Goal: Browse casually

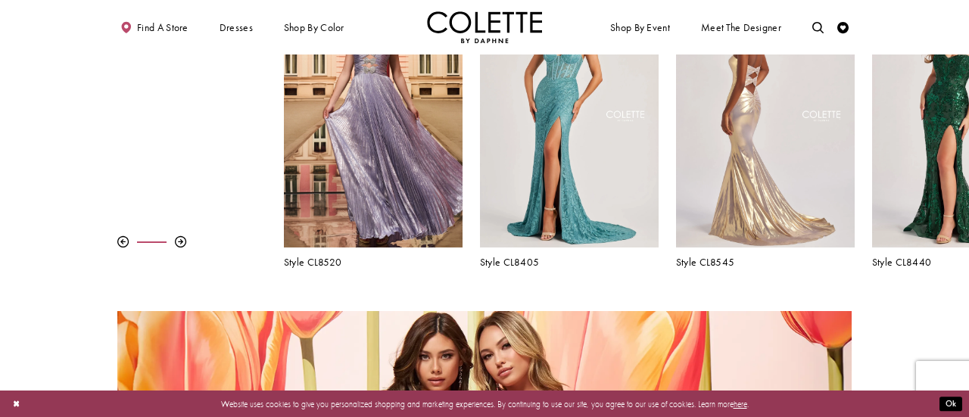
scroll to position [539, 0]
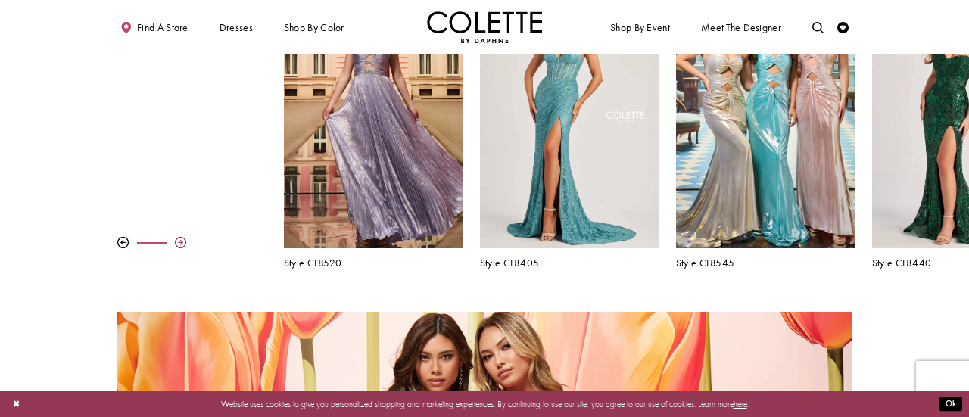
click at [181, 243] on div at bounding box center [180, 242] width 11 height 11
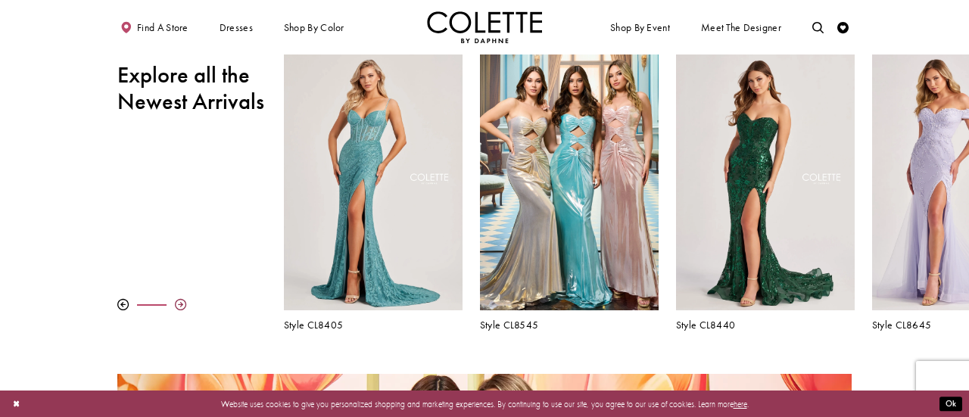
scroll to position [475, 0]
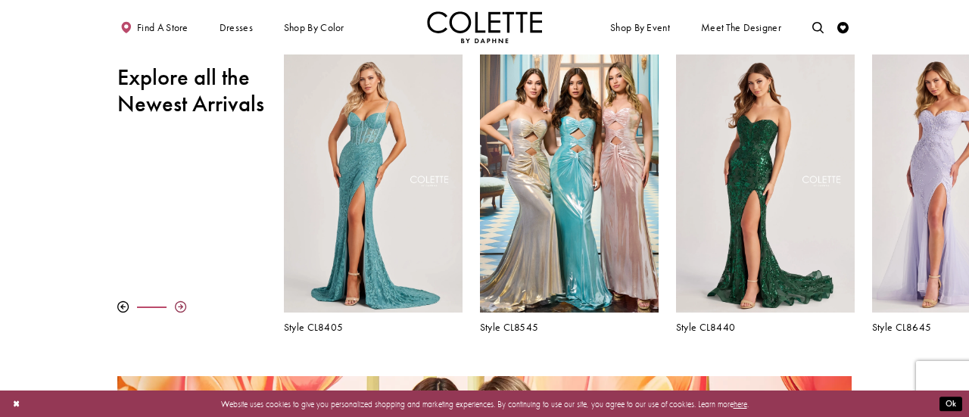
click at [179, 304] on div at bounding box center [180, 306] width 11 height 11
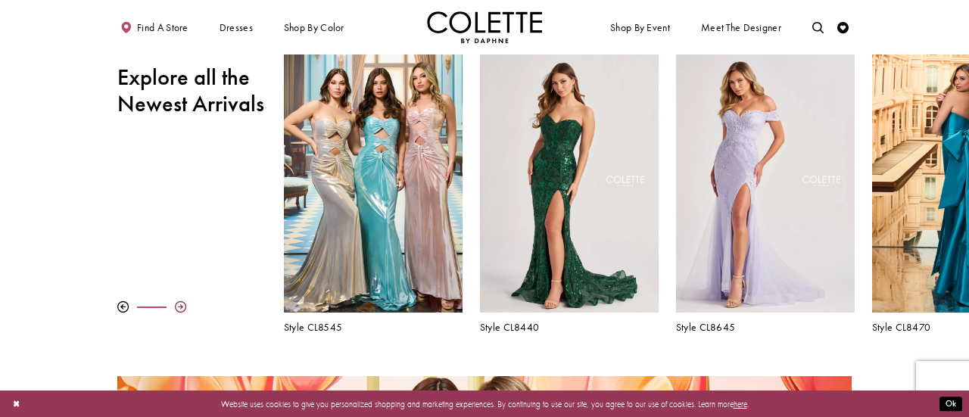
click at [179, 304] on div at bounding box center [180, 306] width 11 height 11
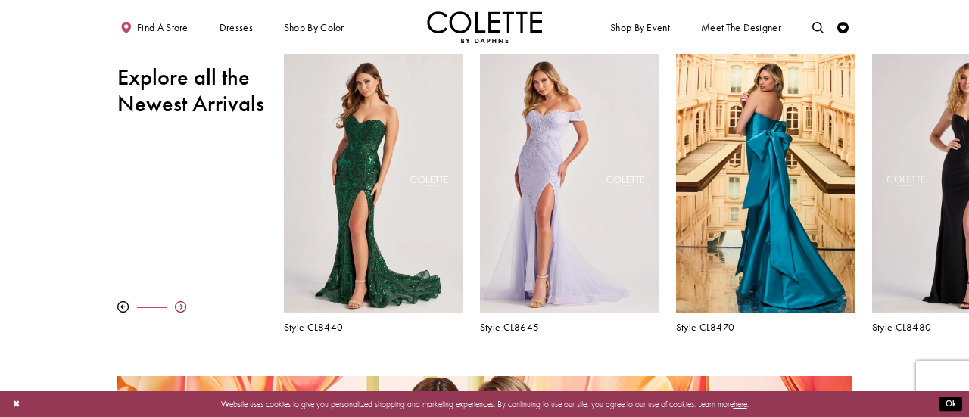
click at [179, 304] on div at bounding box center [180, 306] width 11 height 11
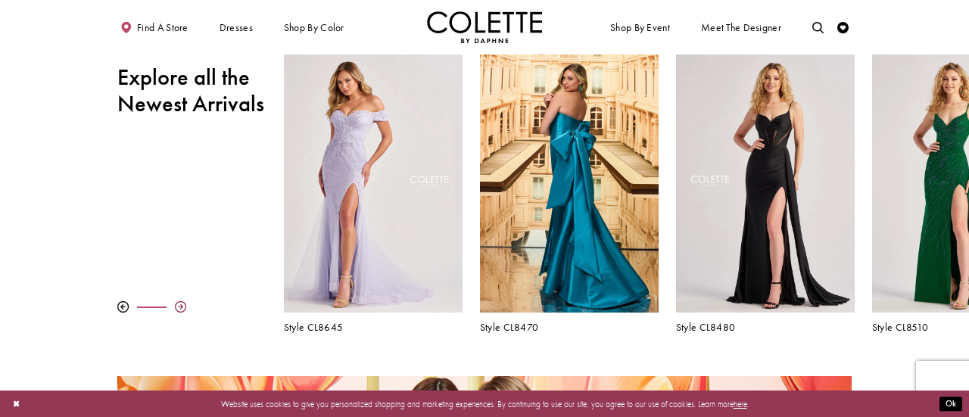
click at [179, 304] on div at bounding box center [180, 306] width 11 height 11
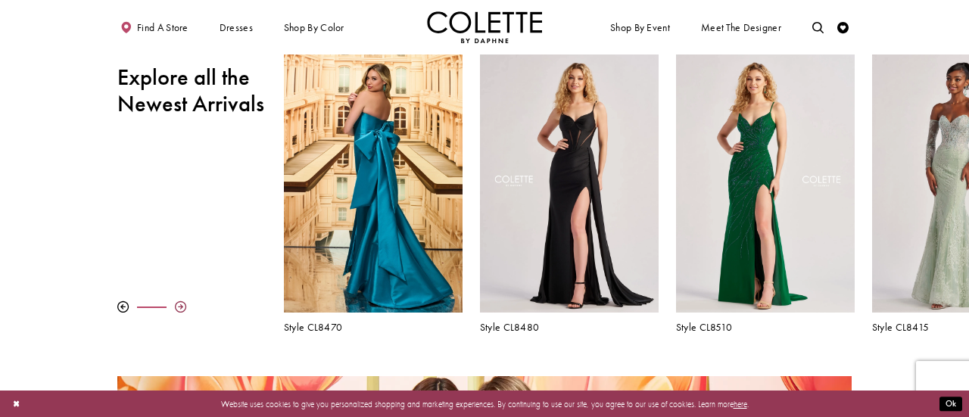
click at [179, 304] on div at bounding box center [180, 306] width 11 height 11
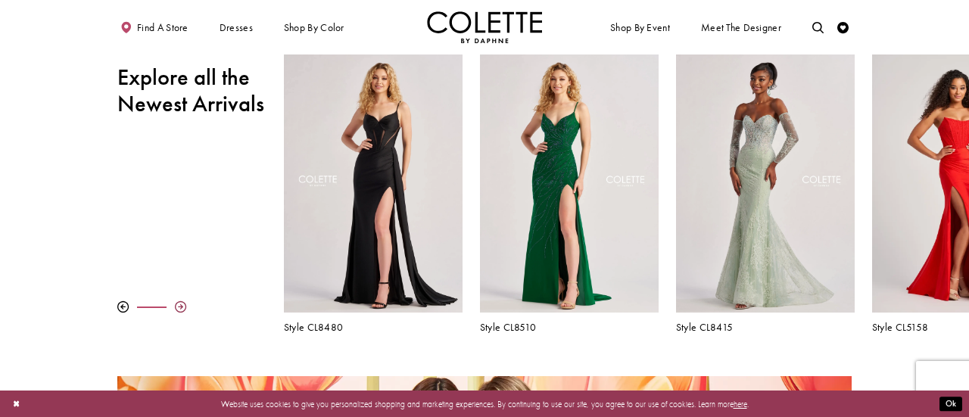
click at [179, 304] on div at bounding box center [180, 306] width 11 height 11
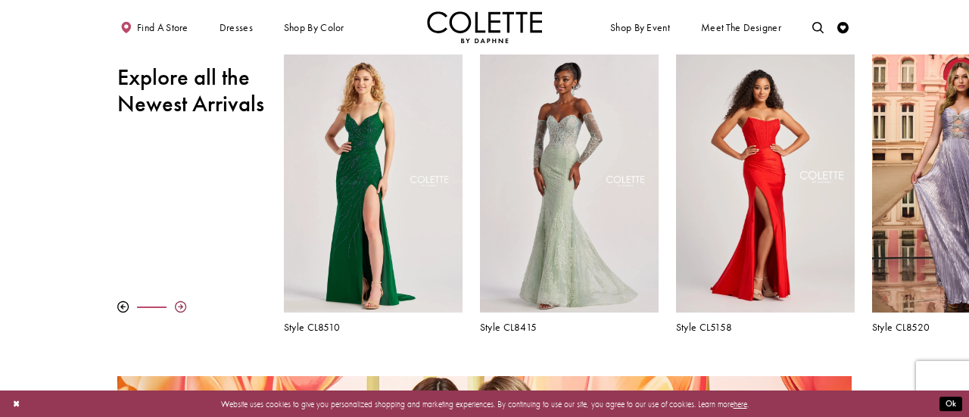
click at [179, 304] on div at bounding box center [180, 306] width 11 height 11
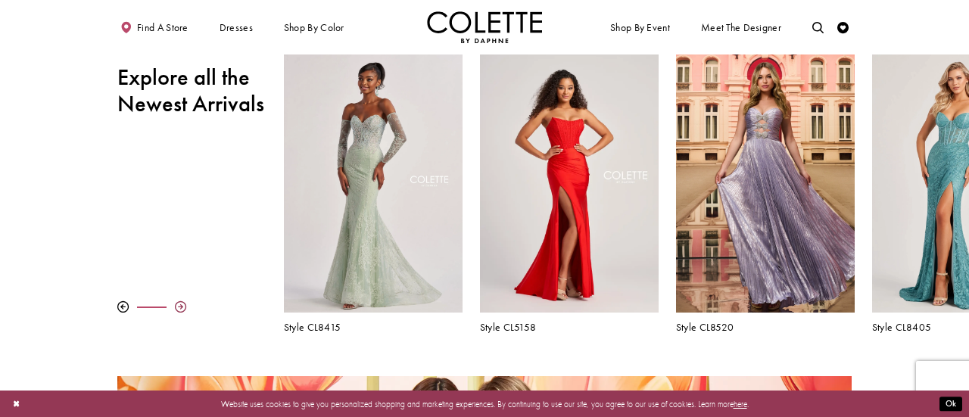
click at [179, 304] on div at bounding box center [180, 306] width 11 height 11
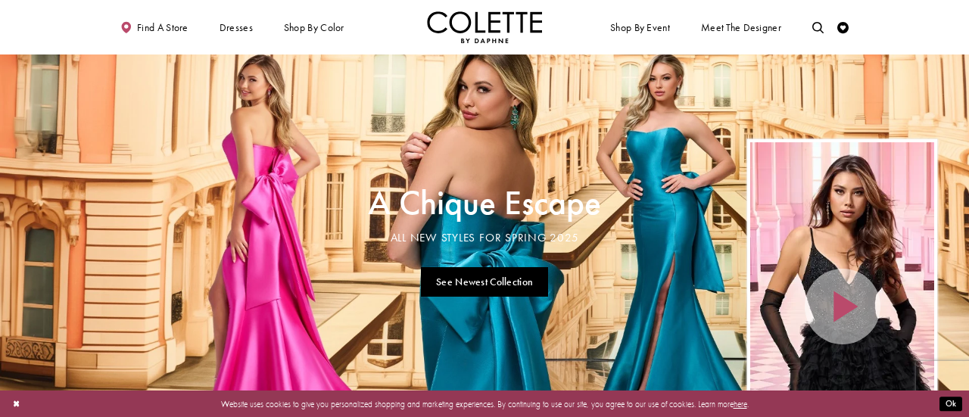
scroll to position [0, 0]
